Goal: Obtain resource: Obtain resource

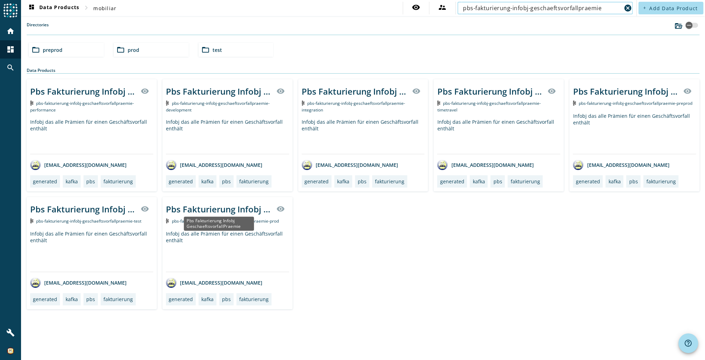
type input "pbs-fakturierung-infobj-geschaeftsvorfallpraemie"
click at [220, 208] on div "Pbs Fakturierung Infobj GeschaeftsvorfallPraemie" at bounding box center [219, 209] width 106 height 12
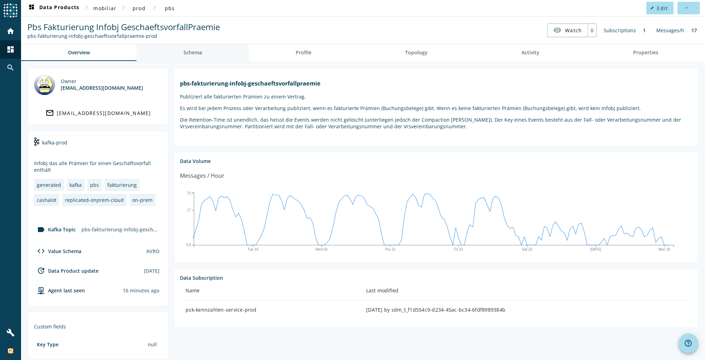
click at [214, 47] on link "Schema" at bounding box center [192, 52] width 112 height 17
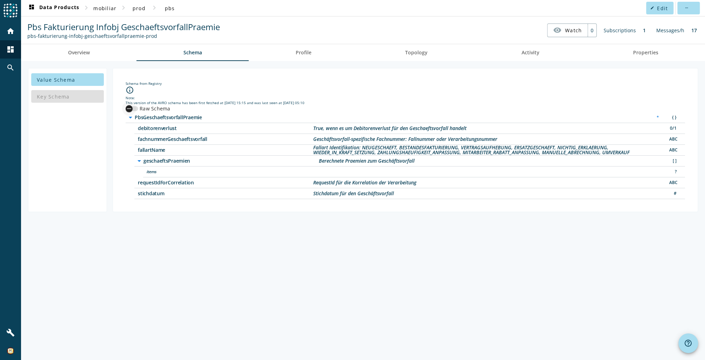
click at [130, 104] on div "button" at bounding box center [129, 109] width 14 height 14
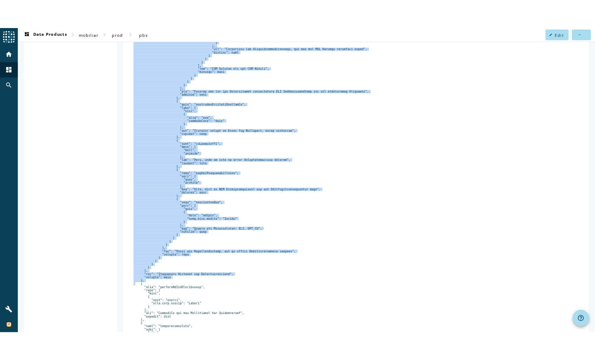
scroll to position [3006, 0]
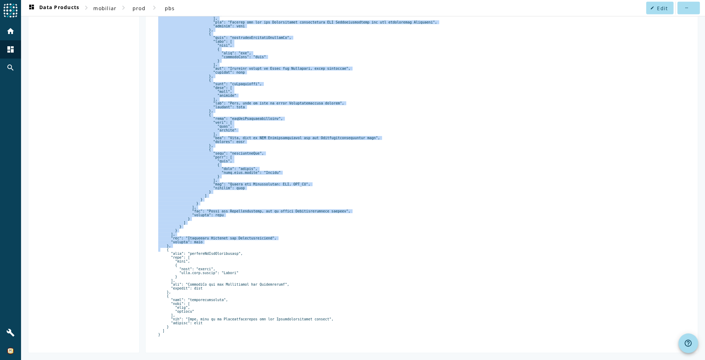
drag, startPoint x: 162, startPoint y: 117, endPoint x: 170, endPoint y: 333, distance: 216.1
copy pre "{ "lore": "ipsumd", "sita": "ConSecteturadipiscinGelitse", "doeiusmod": "te.inc…"
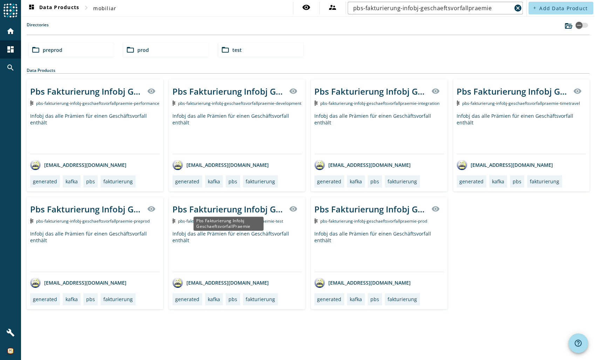
click at [248, 210] on div "Pbs Fakturierung Infobj GeschaeftsvorfallPraemie" at bounding box center [229, 209] width 113 height 12
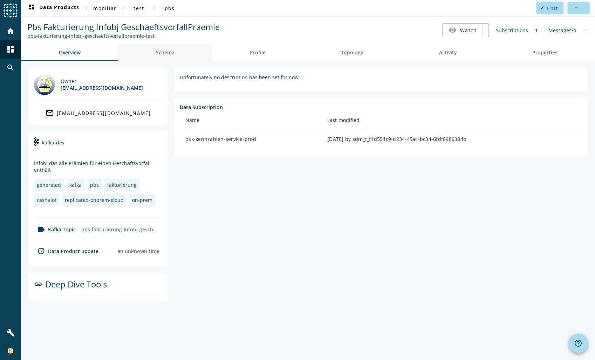
click at [173, 52] on span "Schema" at bounding box center [165, 52] width 19 height 5
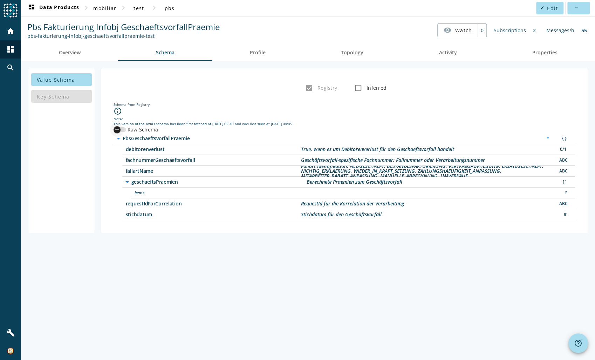
click at [115, 127] on icon "button" at bounding box center [117, 130] width 6 height 6
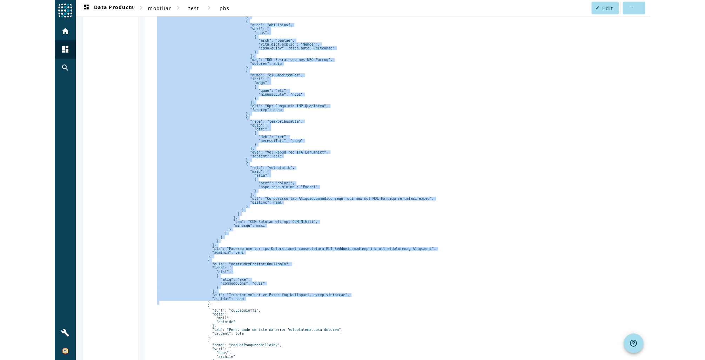
scroll to position [3032, 0]
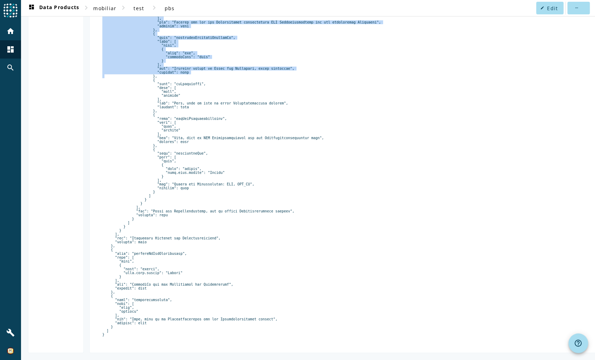
drag, startPoint x: 104, startPoint y: 136, endPoint x: 232, endPoint y: 407, distance: 298.8
click at [232, 360] on html "menu Agoora home dashboard search build dashboard Data Products chevron_right m…" at bounding box center [297, 180] width 595 height 360
copy pre "{ "lore": "ipsumd", "sita": "ConSecteturadipiscinGelitse", "doeiusmod": "te.inc…"
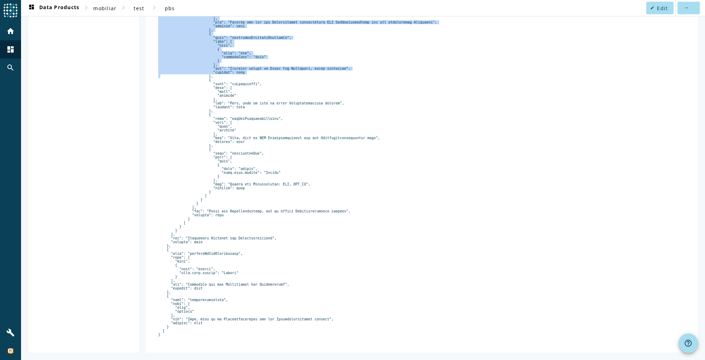
scroll to position [3027, 0]
